Goal: Find specific fact: Find specific fact

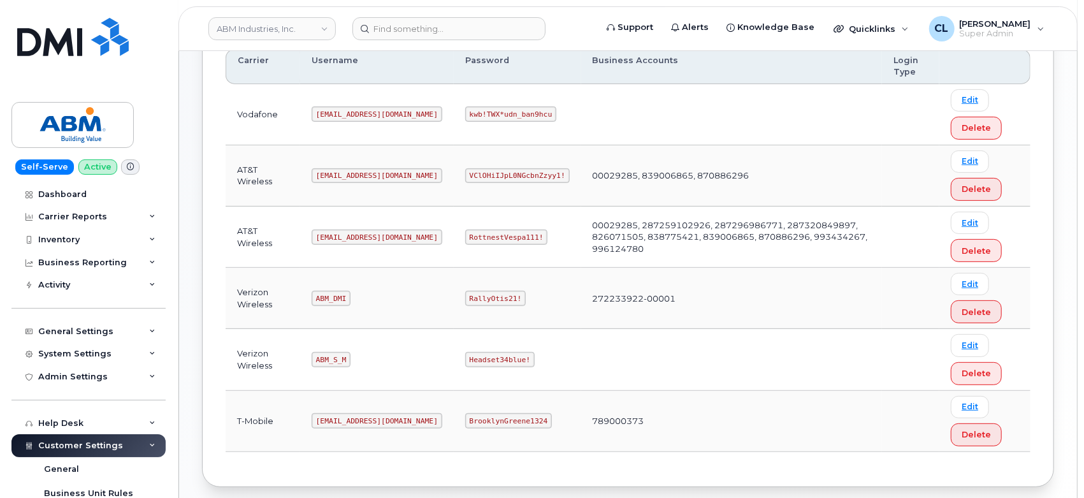
scroll to position [280, 0]
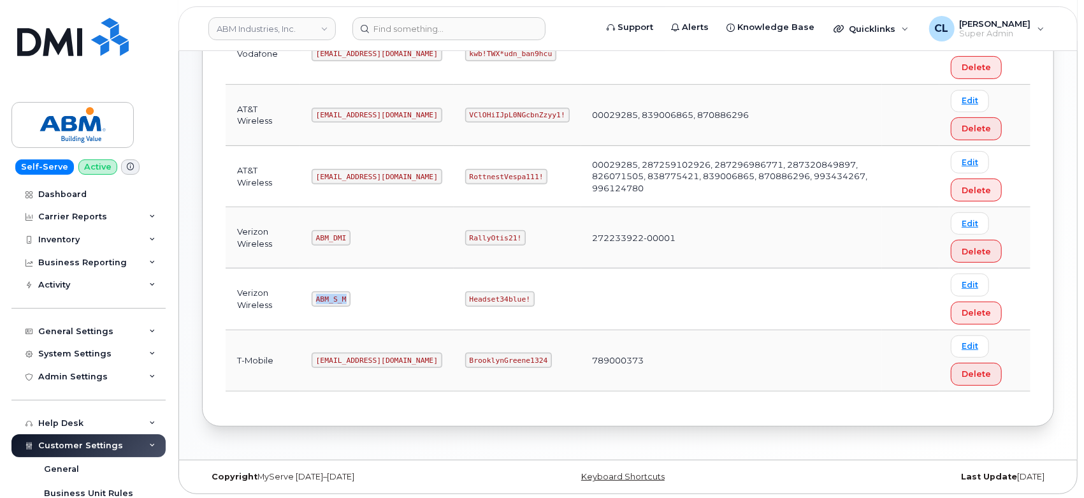
drag, startPoint x: 347, startPoint y: 298, endPoint x: 310, endPoint y: 299, distance: 36.4
click at [310, 299] on td "ABM_S_M" at bounding box center [377, 298] width 154 height 61
copy code "ABM_S_M"
drag, startPoint x: 480, startPoint y: 298, endPoint x: 425, endPoint y: 299, distance: 54.8
click at [465, 299] on code "Headset34blue!" at bounding box center [499, 298] width 69 height 15
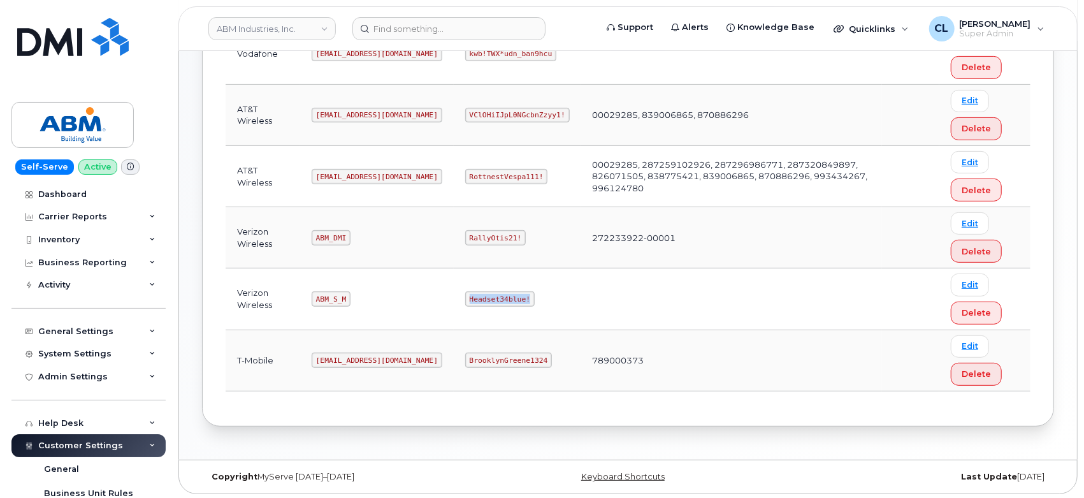
copy code "Headset34blue!"
click at [489, 30] on input at bounding box center [448, 28] width 193 height 23
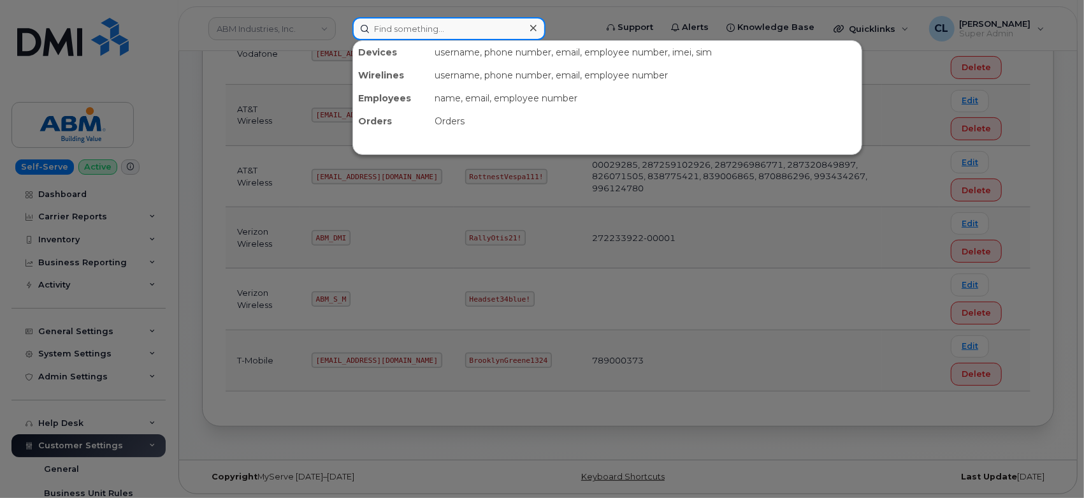
paste input "5122219187"
type input "5122219187"
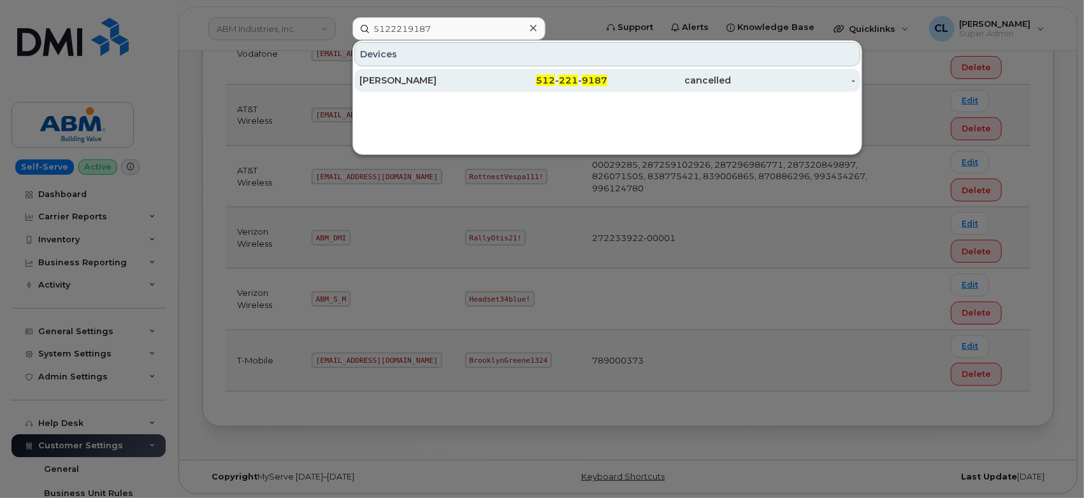
click at [450, 81] on div "[PERSON_NAME]" at bounding box center [421, 80] width 124 height 13
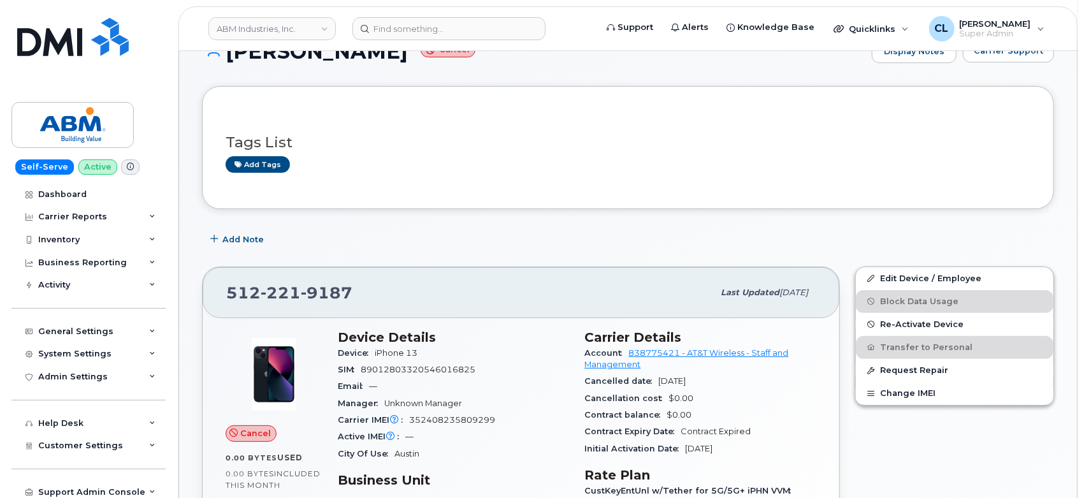
scroll to position [212, 0]
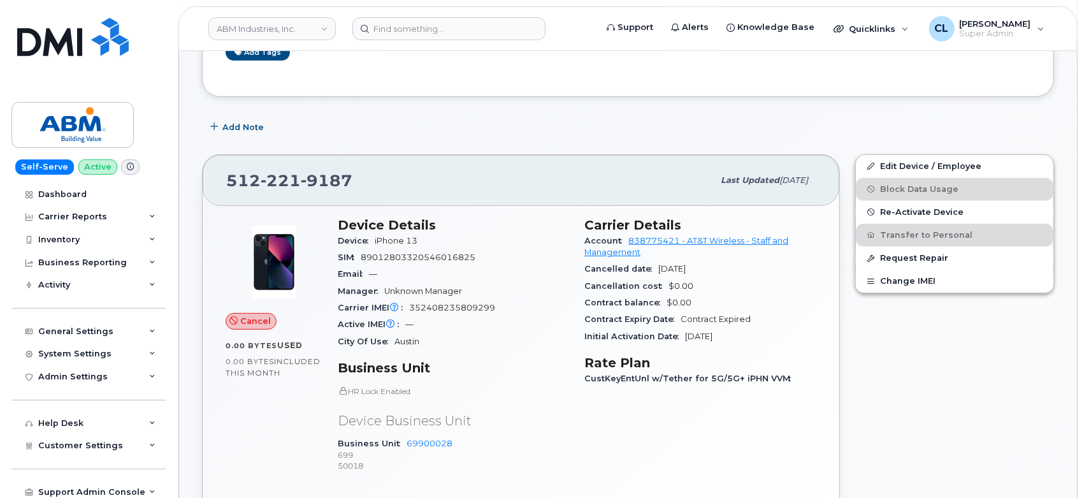
drag, startPoint x: 585, startPoint y: 219, endPoint x: 747, endPoint y: 340, distance: 202.6
click at [747, 340] on section "Carrier Details Account 838775421 - AT&T Wireless - Staff and Management Cancel…" at bounding box center [701, 280] width 232 height 127
copy section "Carrier Details Account 838775421 - AT&T Wireless - Staff and Management Cancel…"
